Goal: Task Accomplishment & Management: Manage account settings

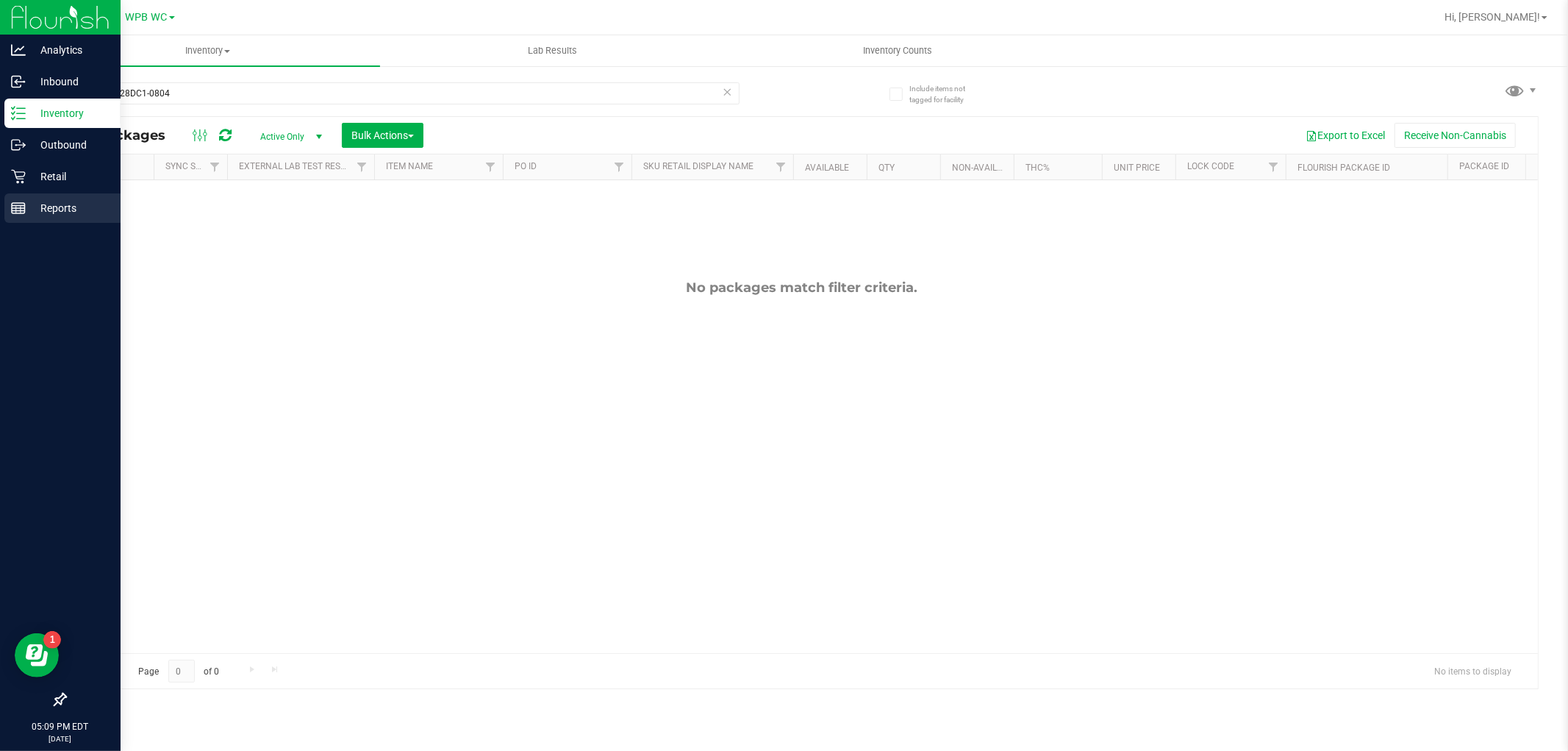
click at [32, 208] on p "Reports" at bounding box center [70, 208] width 88 height 18
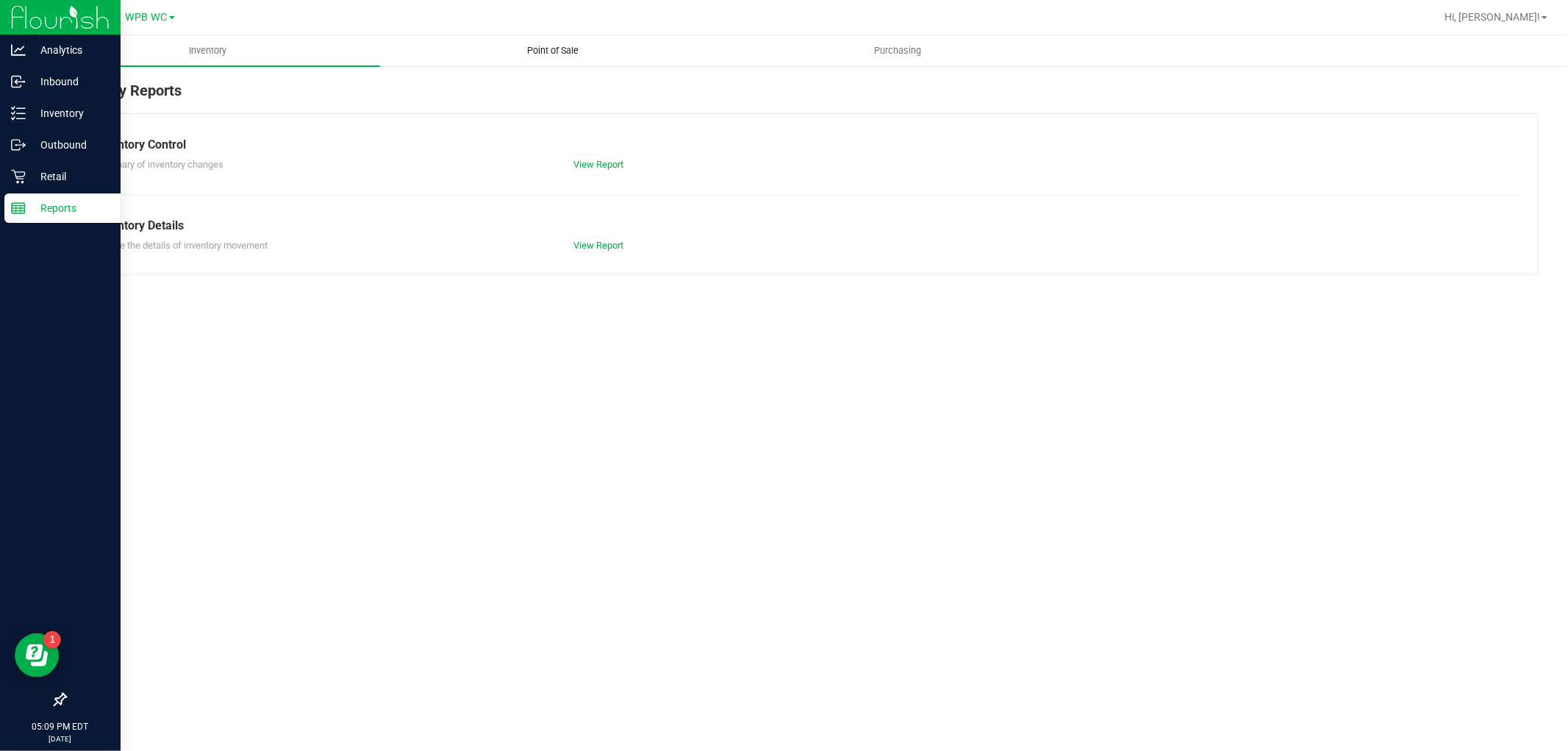
click at [562, 53] on span "Point of Sale" at bounding box center [552, 51] width 91 height 13
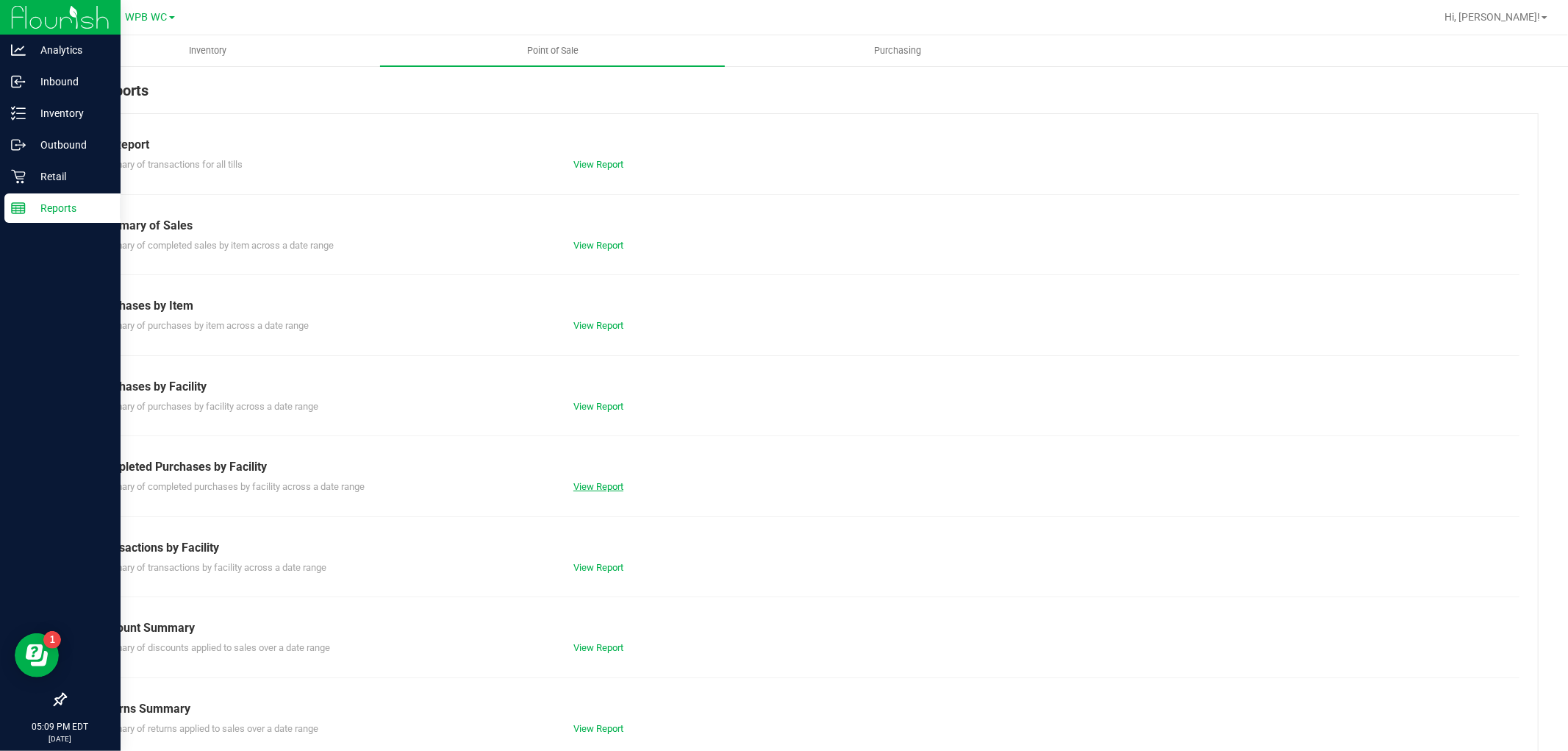
click at [606, 484] on link "View Report" at bounding box center [598, 486] width 50 height 11
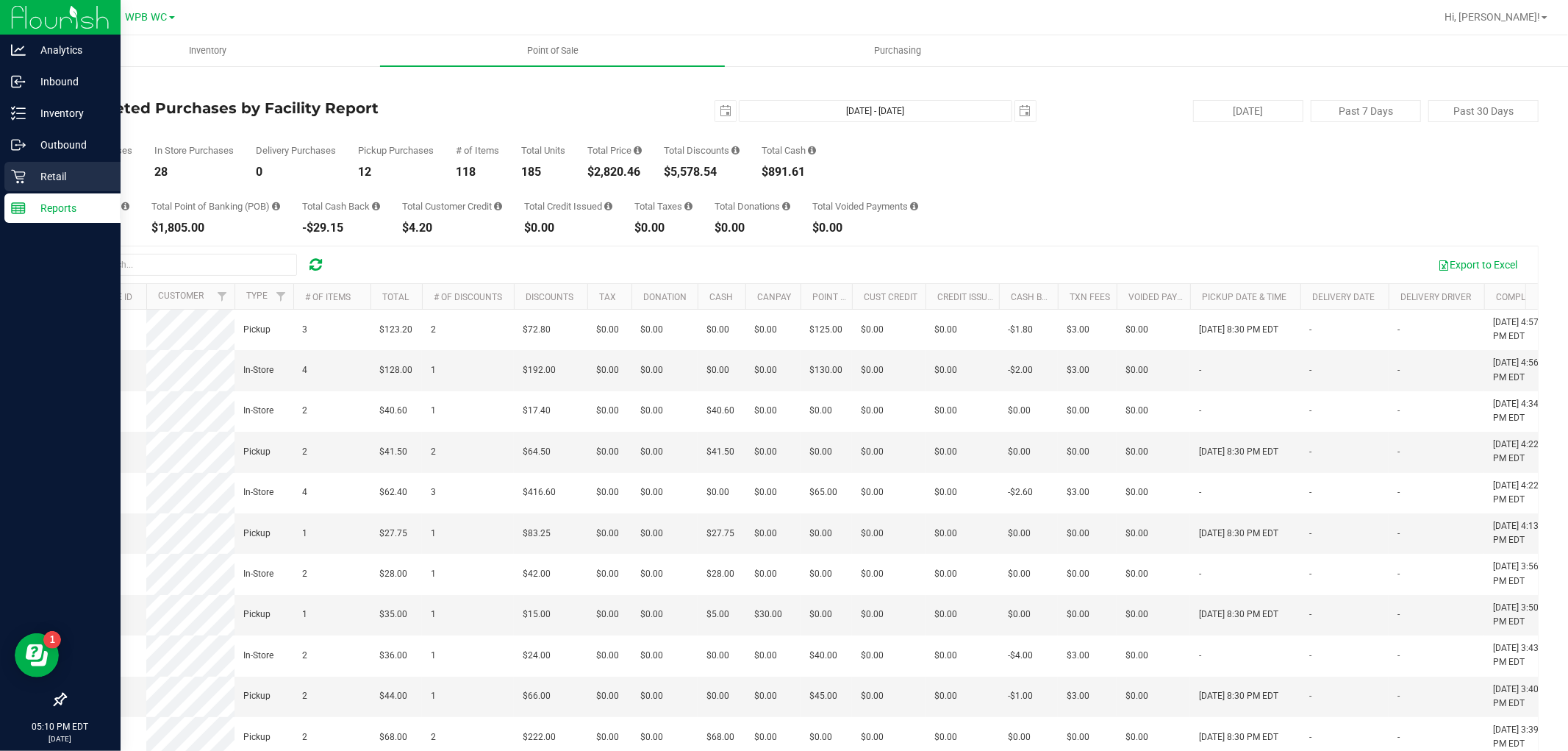
click at [41, 175] on p "Retail" at bounding box center [70, 176] width 88 height 18
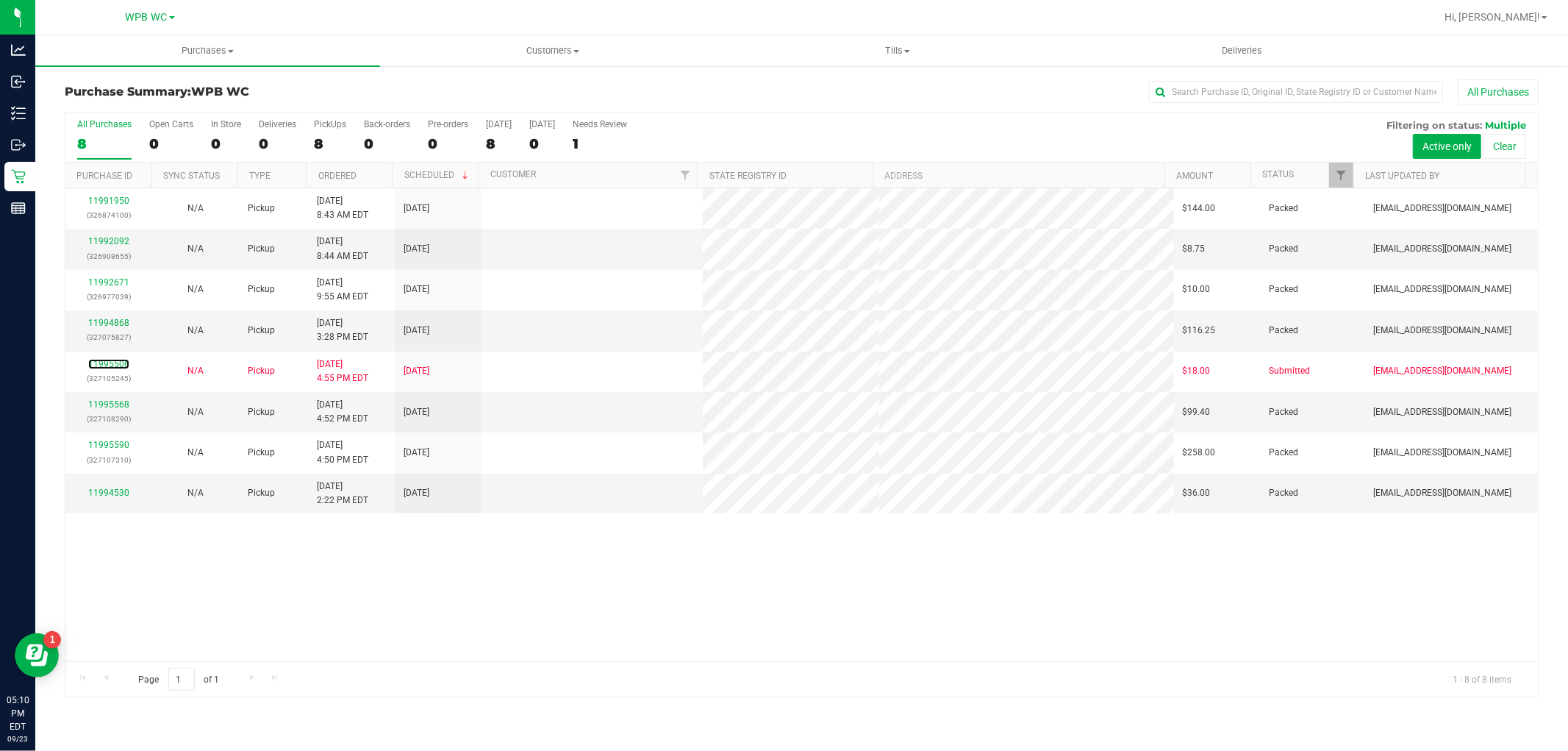
click at [113, 362] on link "11995506" at bounding box center [108, 364] width 41 height 10
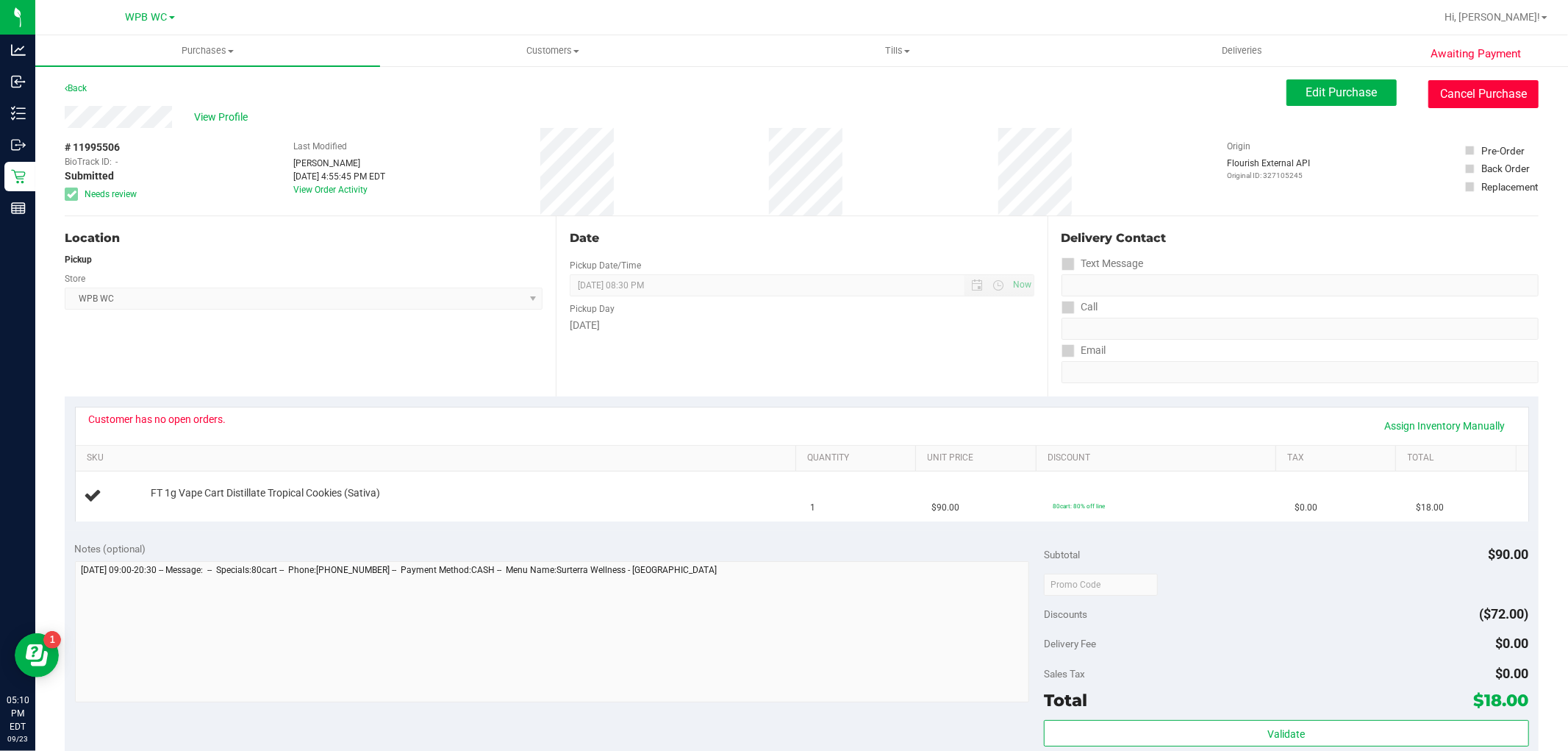
click at [1505, 84] on button "Cancel Purchase" at bounding box center [1484, 94] width 110 height 28
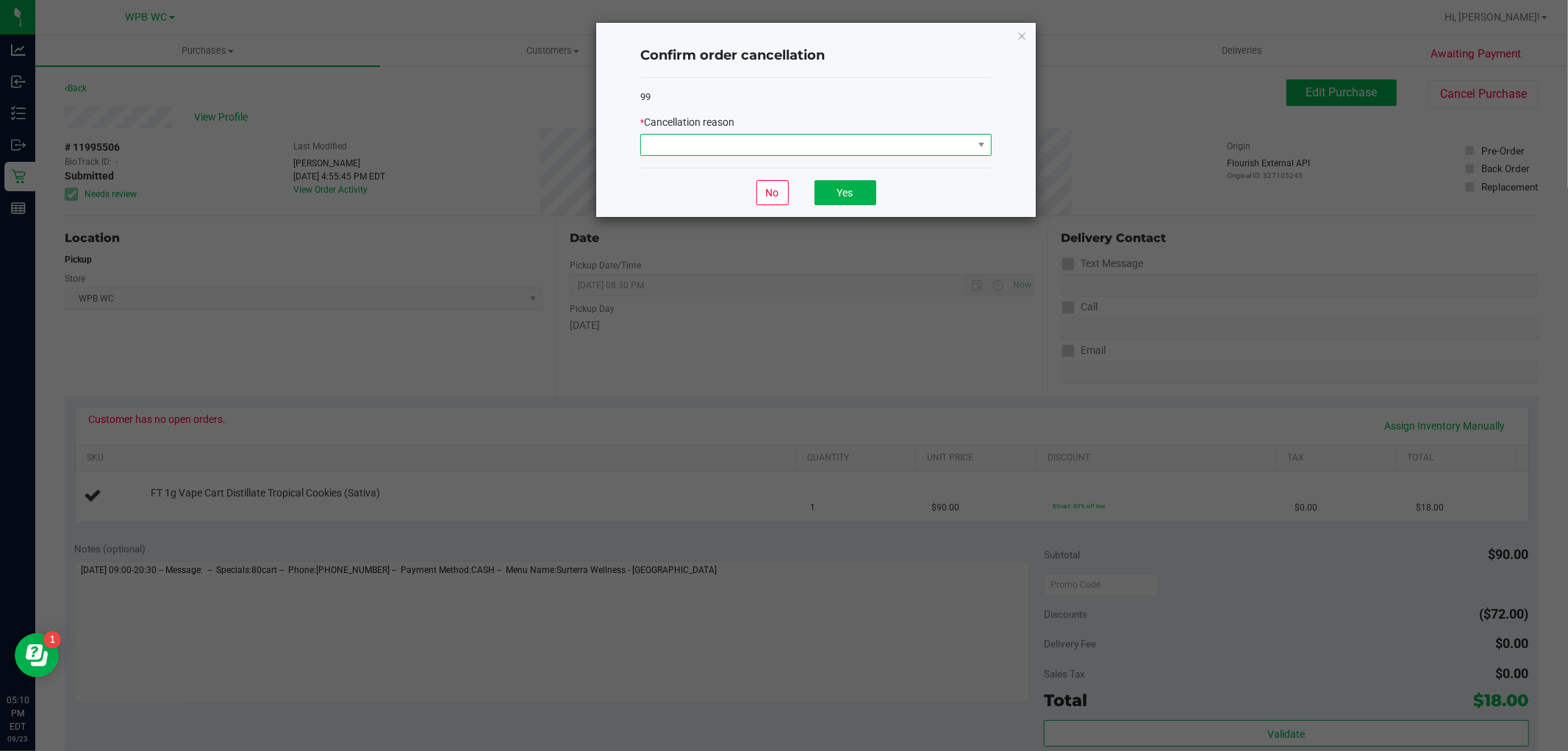
click at [929, 141] on span at bounding box center [807, 144] width 332 height 21
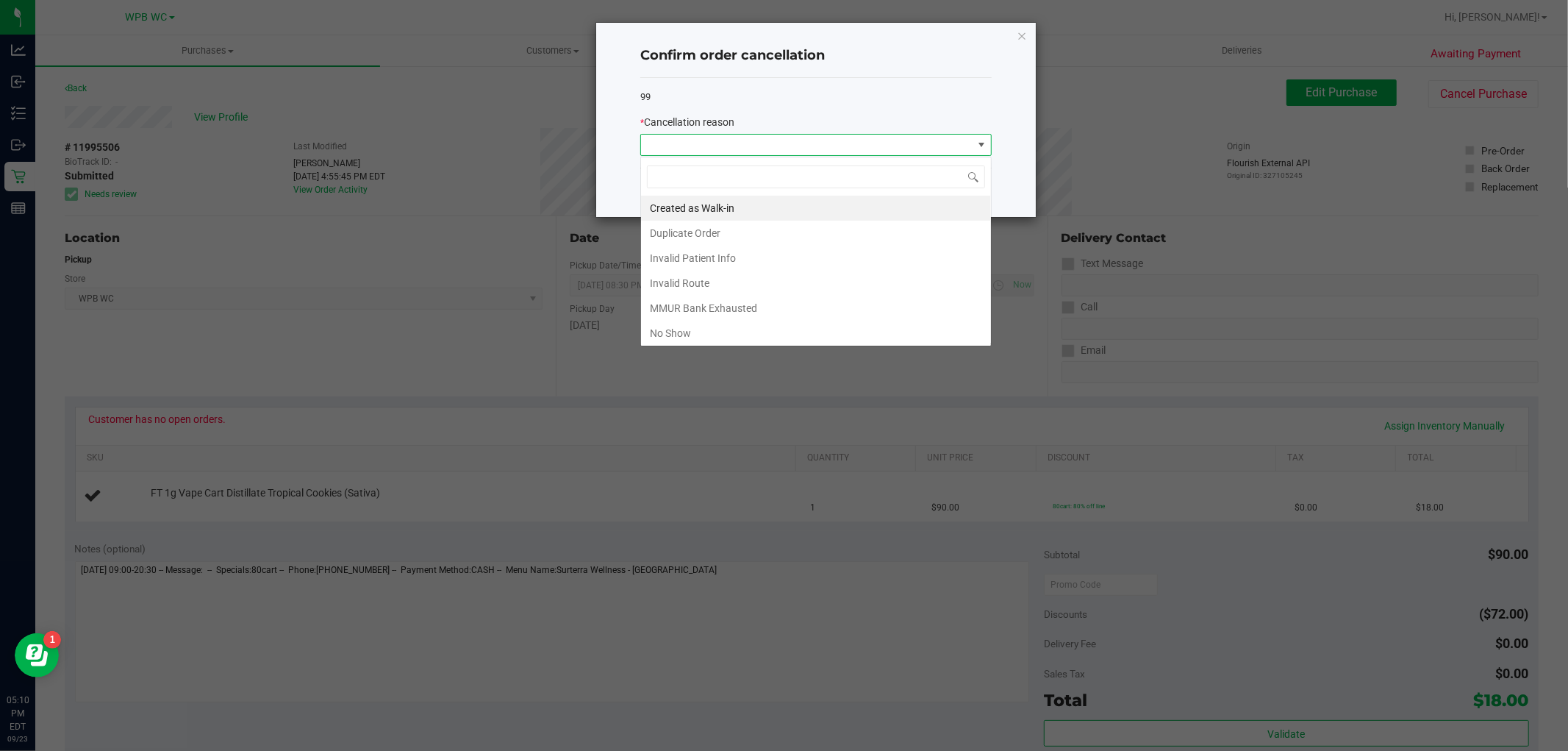
scroll to position [22, 351]
click at [692, 310] on li "MMUR Bank Exhausted" at bounding box center [816, 308] width 350 height 25
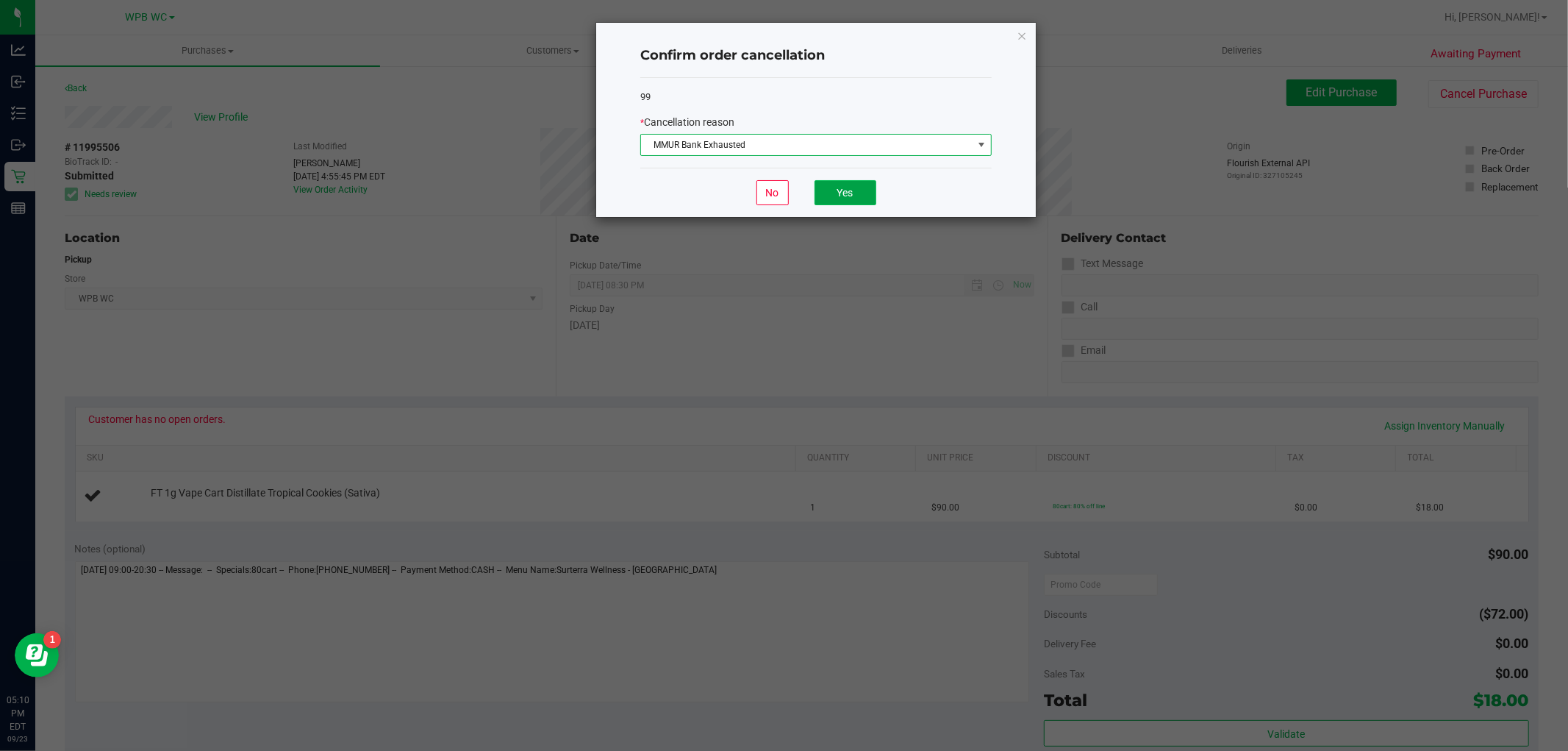
click at [834, 197] on button "Yes" at bounding box center [846, 193] width 62 height 25
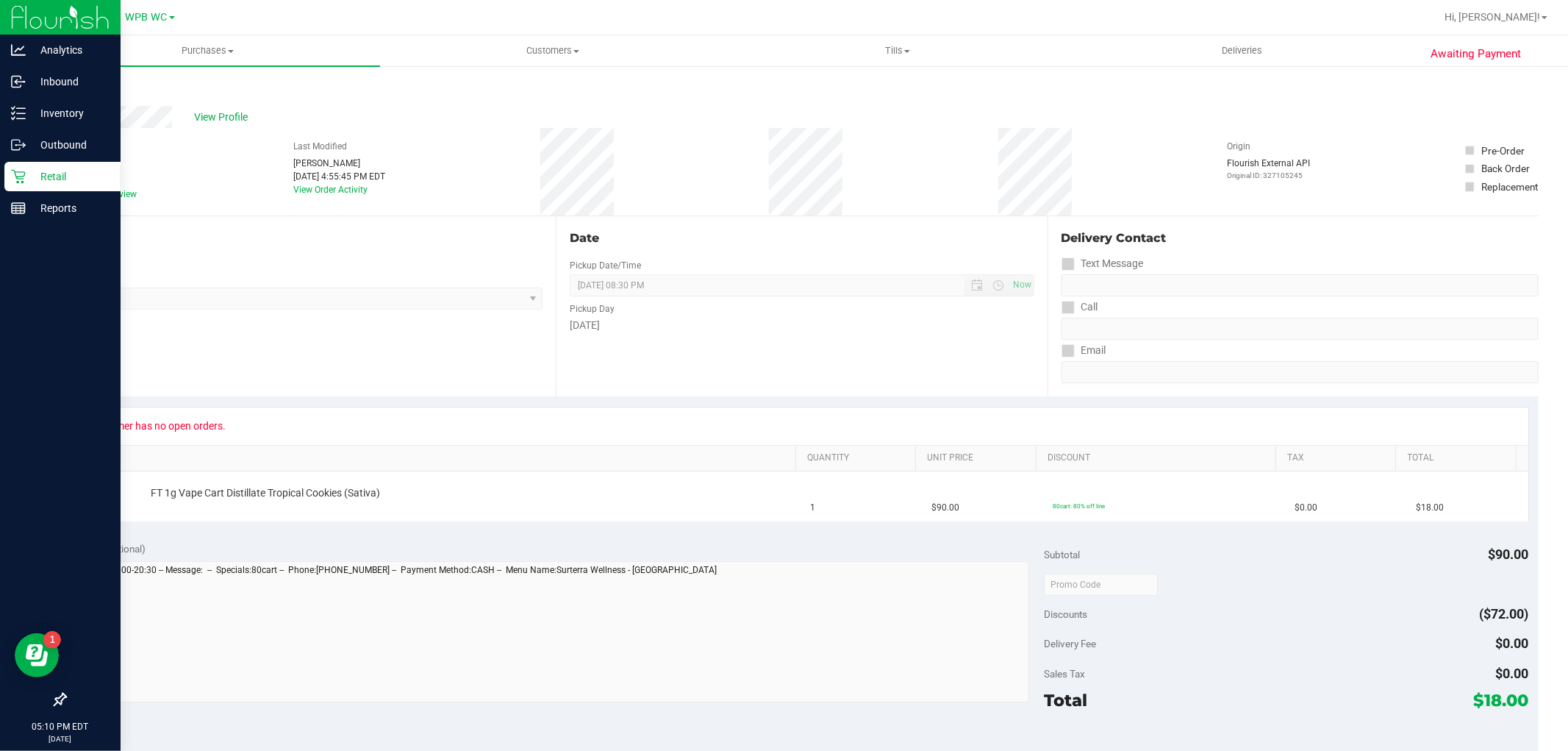
click at [12, 185] on div "Retail" at bounding box center [62, 176] width 116 height 29
